Goal: Transaction & Acquisition: Purchase product/service

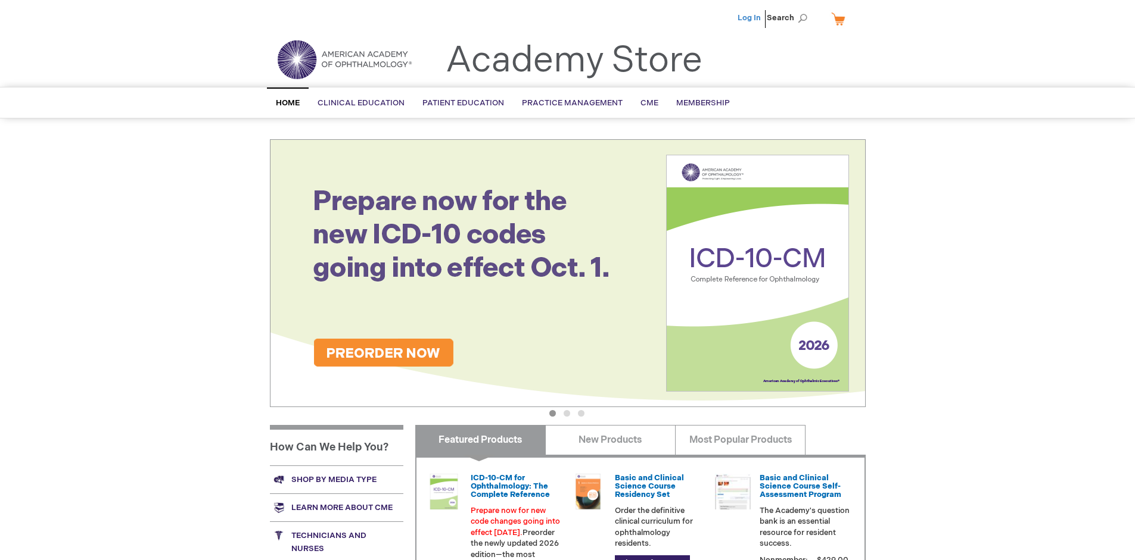
click at [750, 18] on link "Log In" at bounding box center [748, 18] width 23 height 10
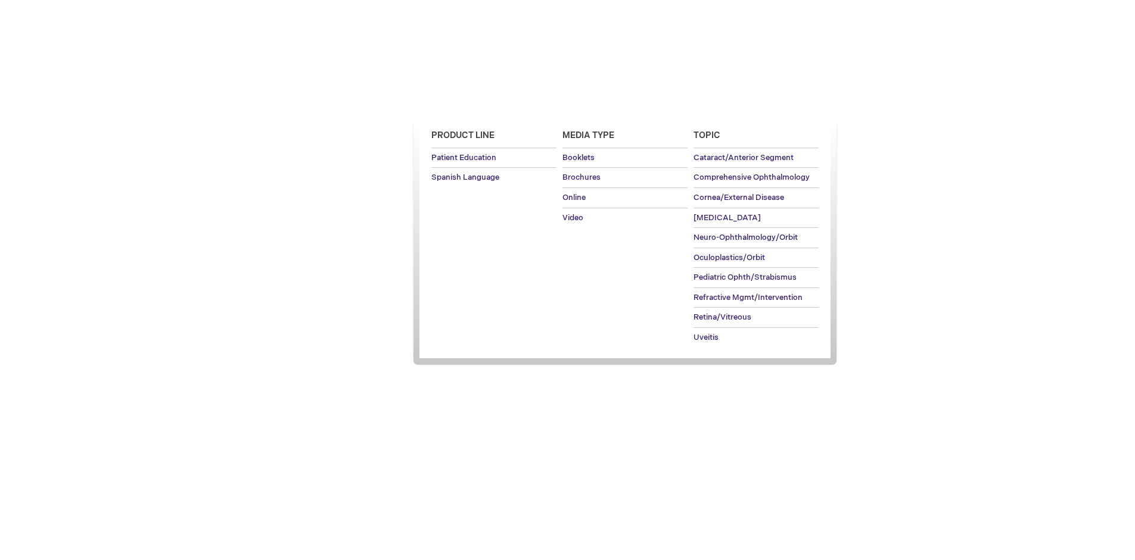
click at [460, 103] on span "Patient Education" at bounding box center [463, 103] width 82 height 10
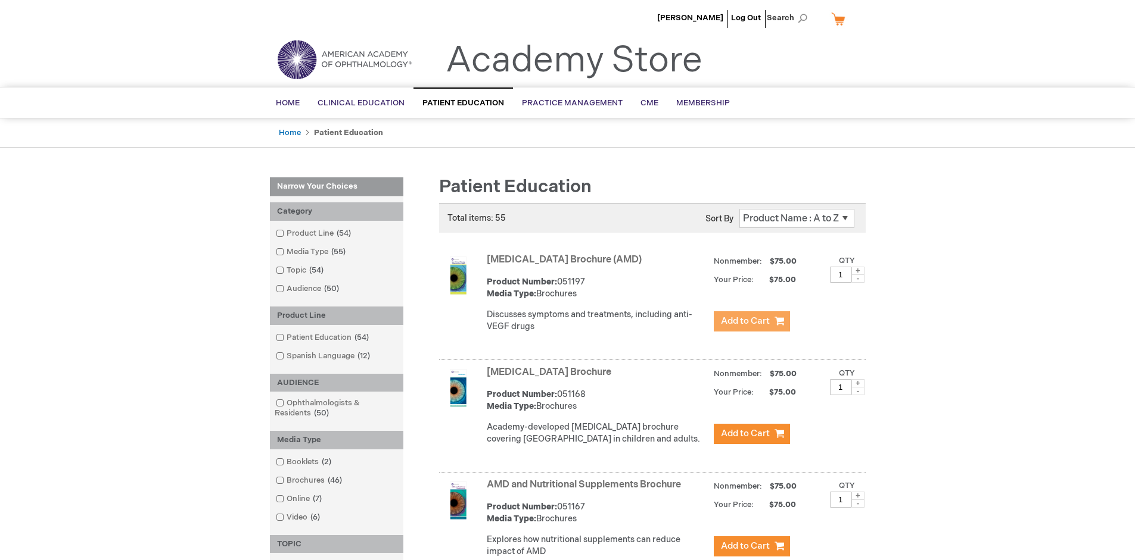
click at [751, 322] on span "Add to Cart" at bounding box center [745, 321] width 49 height 11
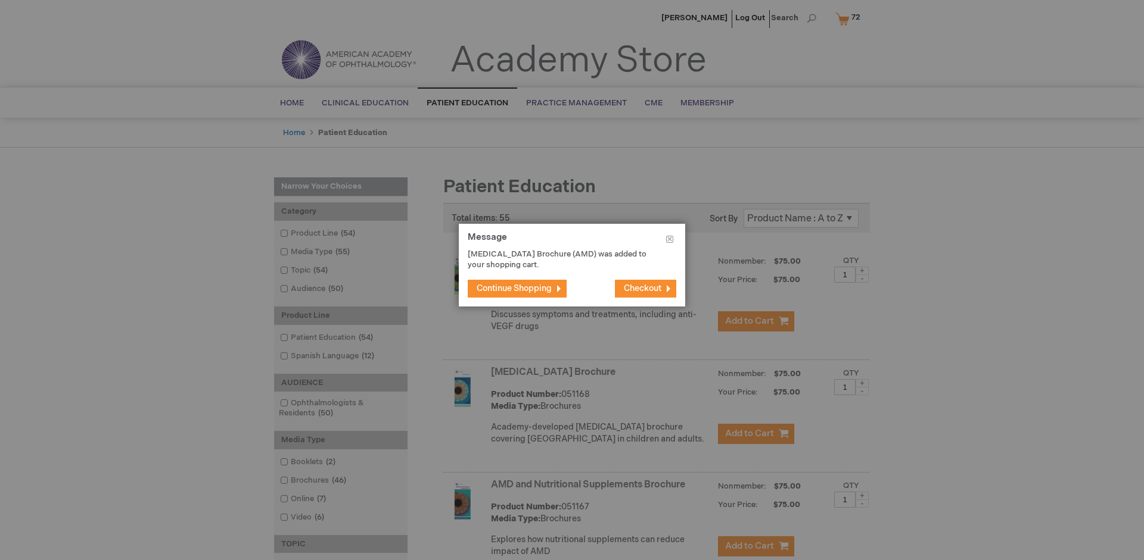
click at [514, 288] on span "Continue Shopping" at bounding box center [513, 289] width 75 height 10
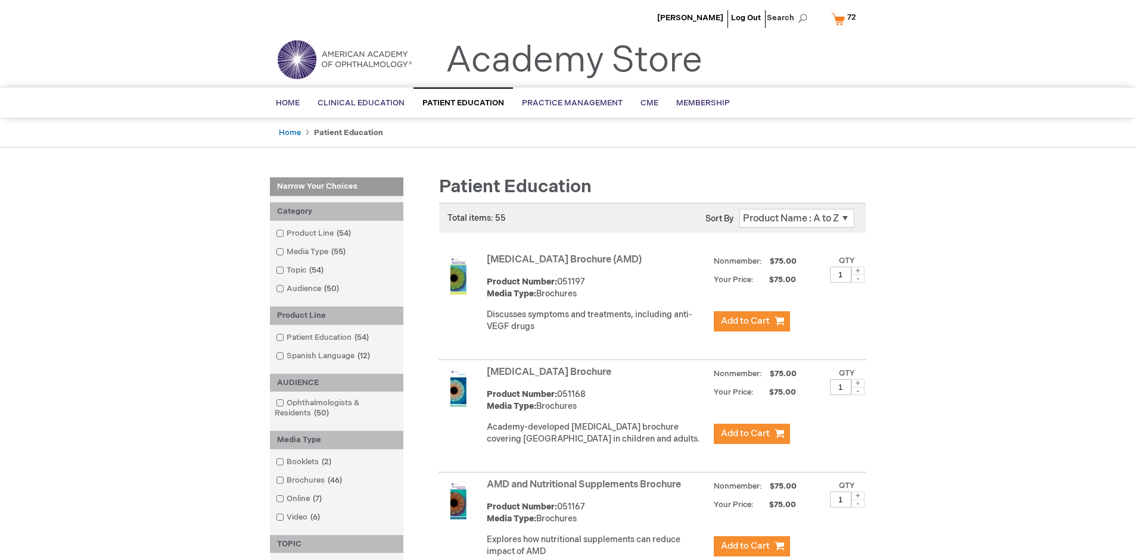
click at [586, 491] on link "AMD and Nutritional Supplements Brochure" at bounding box center [584, 484] width 194 height 11
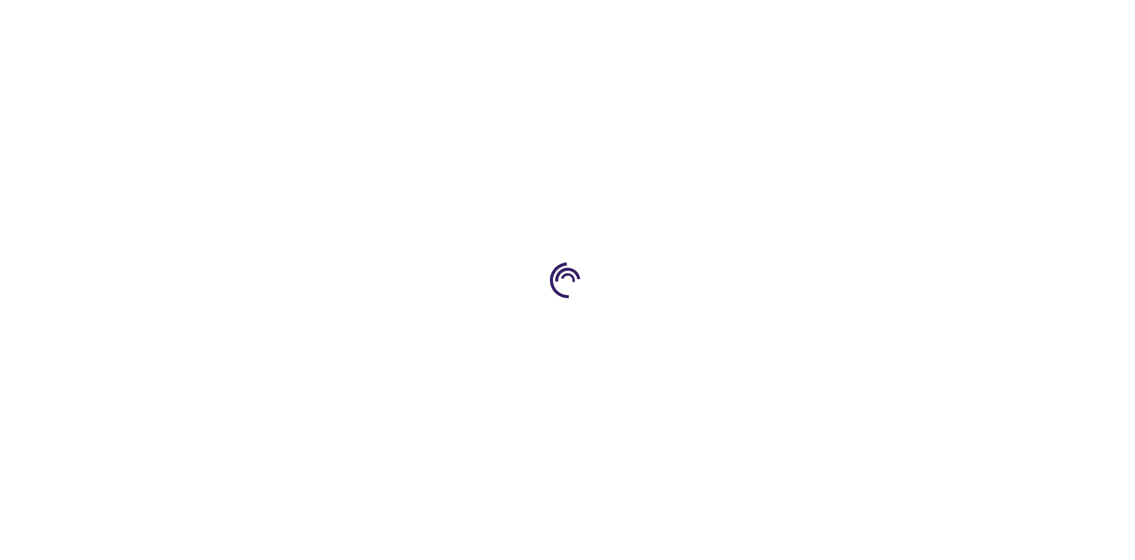
type input "1"
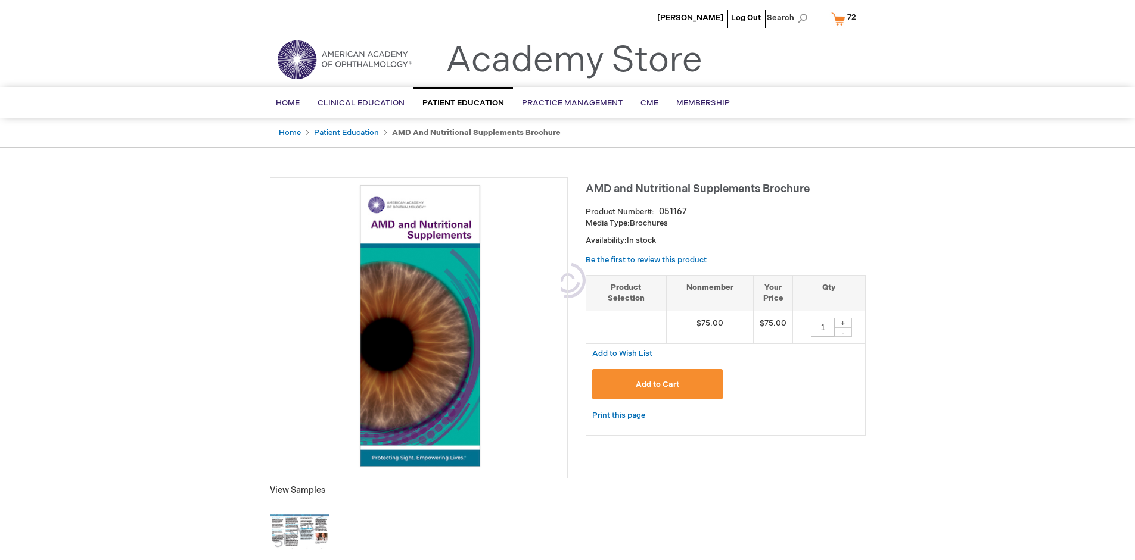
click at [657, 384] on span "Add to Cart" at bounding box center [657, 385] width 43 height 10
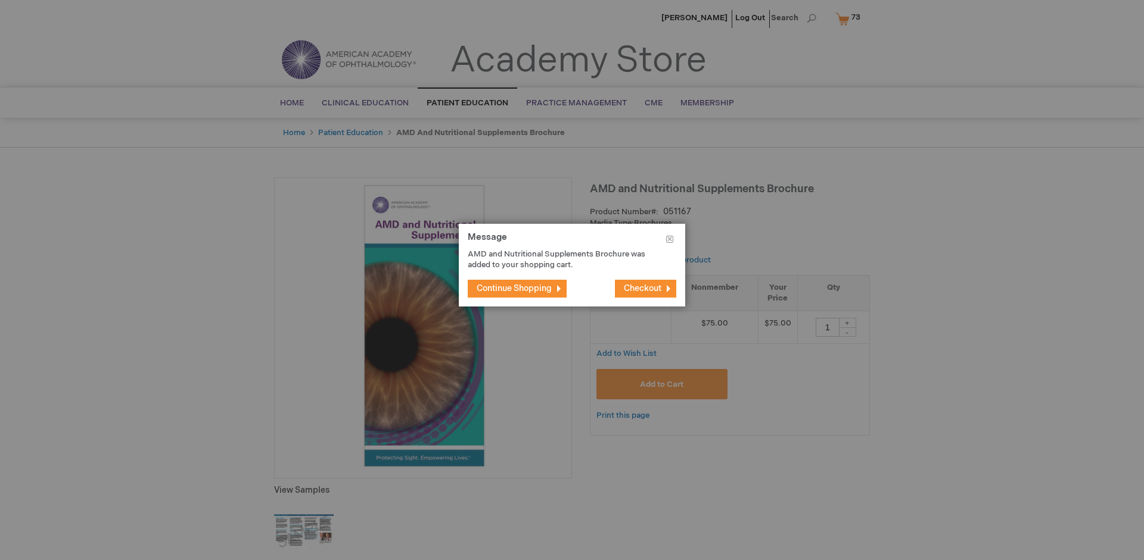
click at [514, 288] on span "Continue Shopping" at bounding box center [513, 289] width 75 height 10
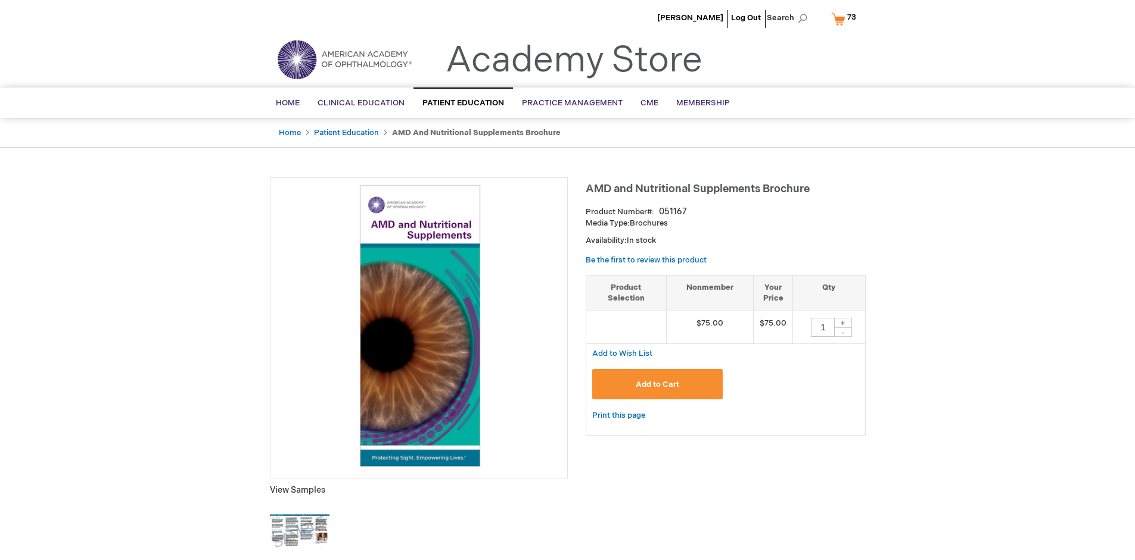
click at [846, 18] on span "73 73 items" at bounding box center [851, 17] width 13 height 14
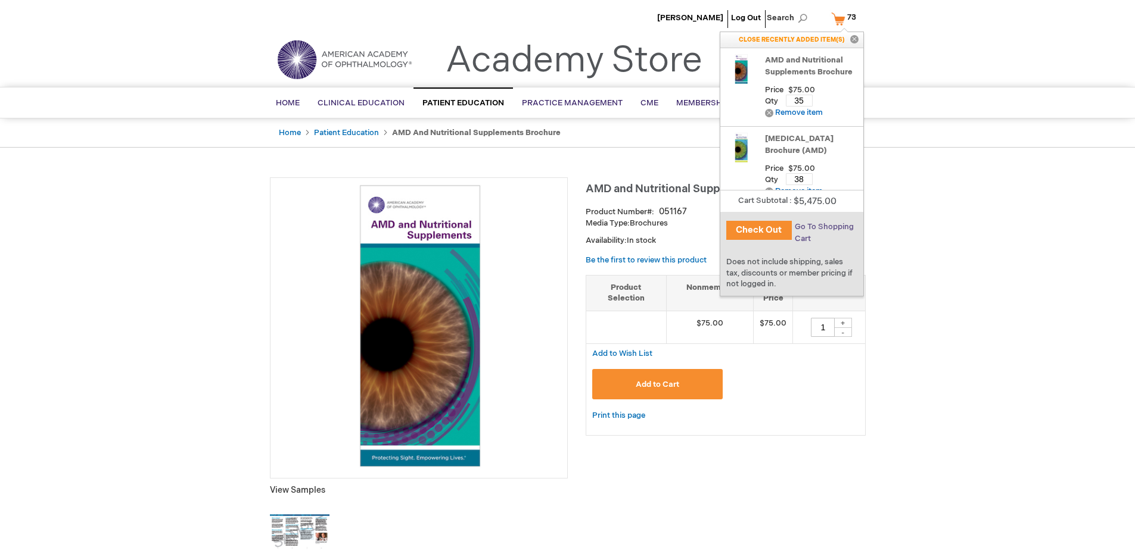
click at [823, 227] on span "Go To Shopping Cart" at bounding box center [824, 232] width 59 height 21
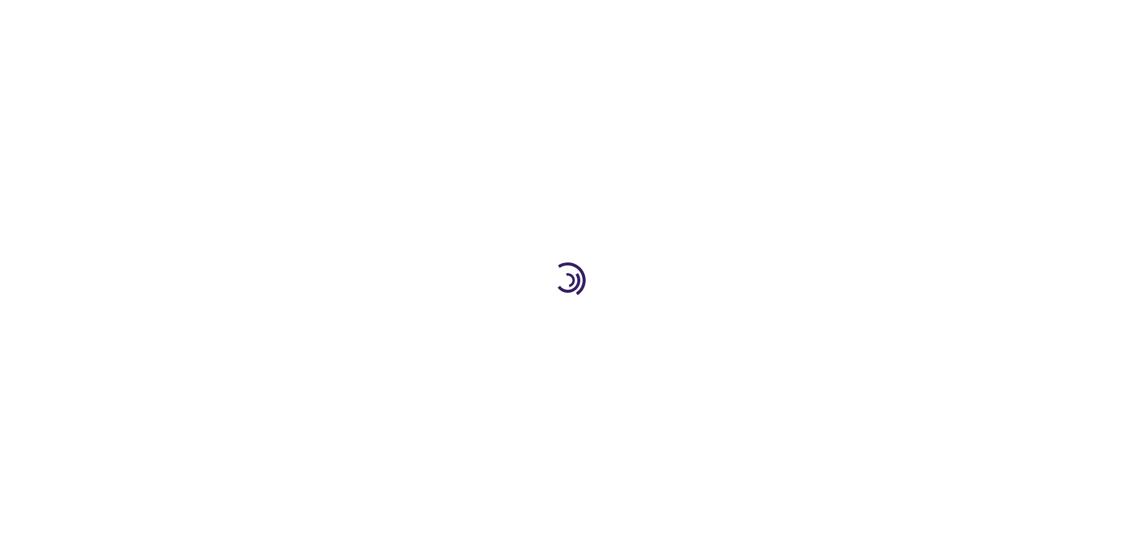
select select "US"
select select "41"
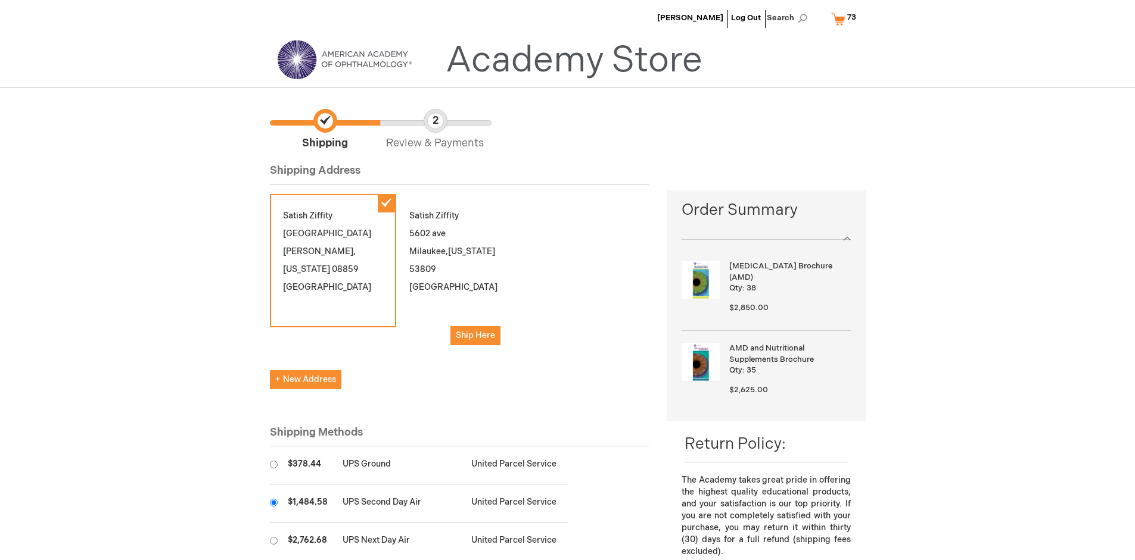
click at [273, 503] on input "radio" at bounding box center [274, 503] width 8 height 8
